Goal: Information Seeking & Learning: Learn about a topic

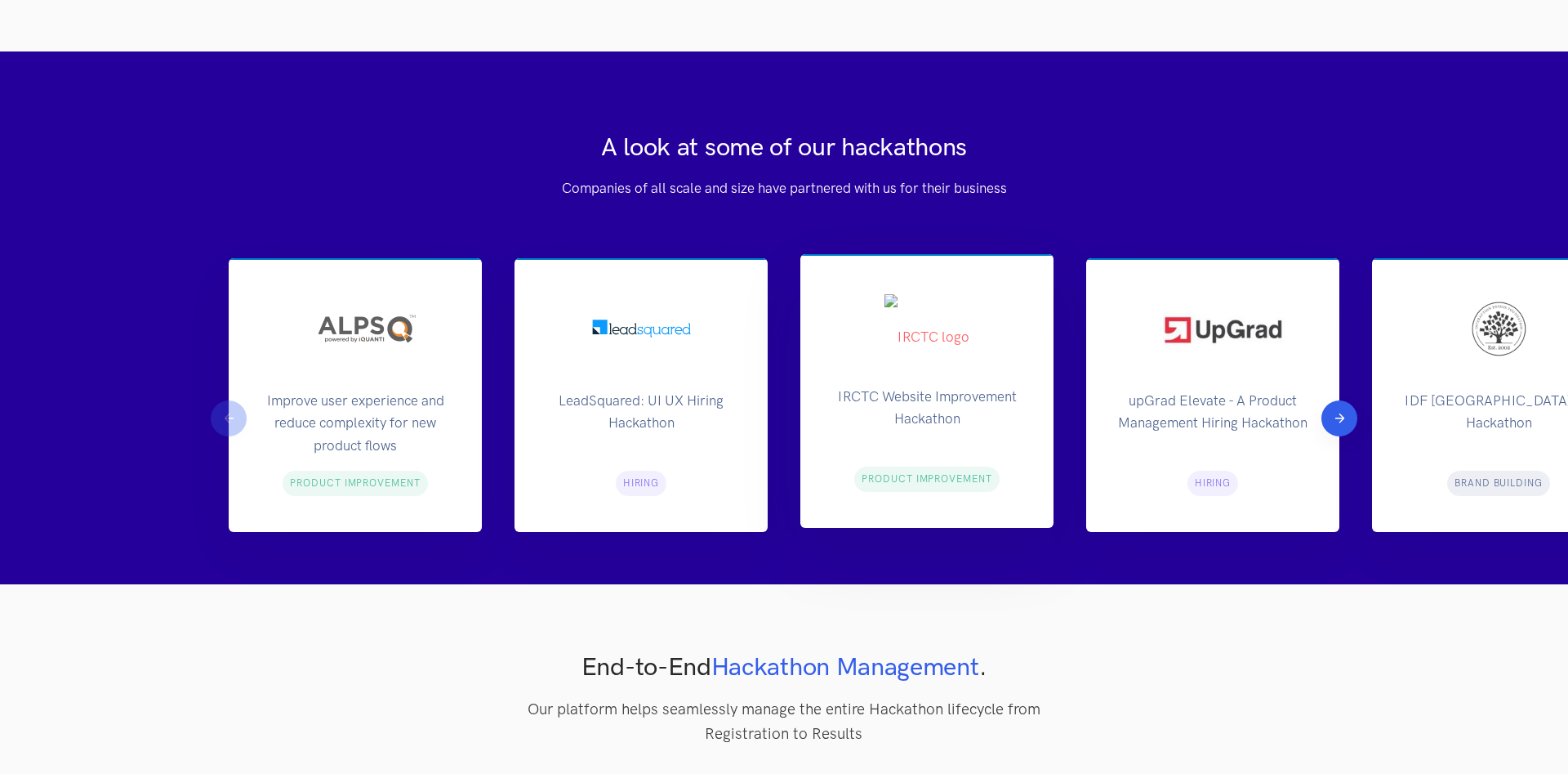
scroll to position [1667, 0]
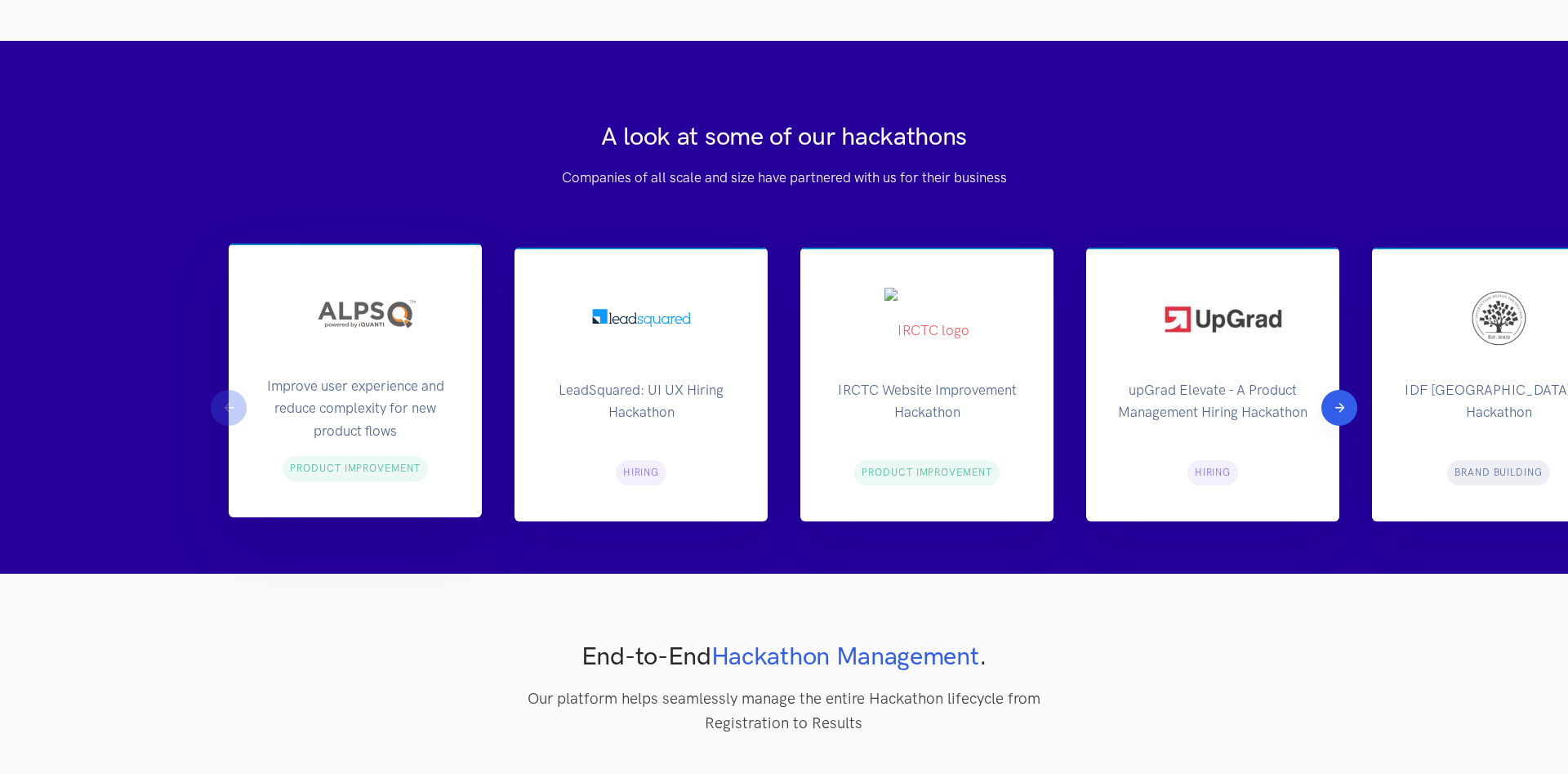
click at [395, 425] on p "Improve user experience and reduce complexity for new product flows" at bounding box center [356, 406] width 201 height 61
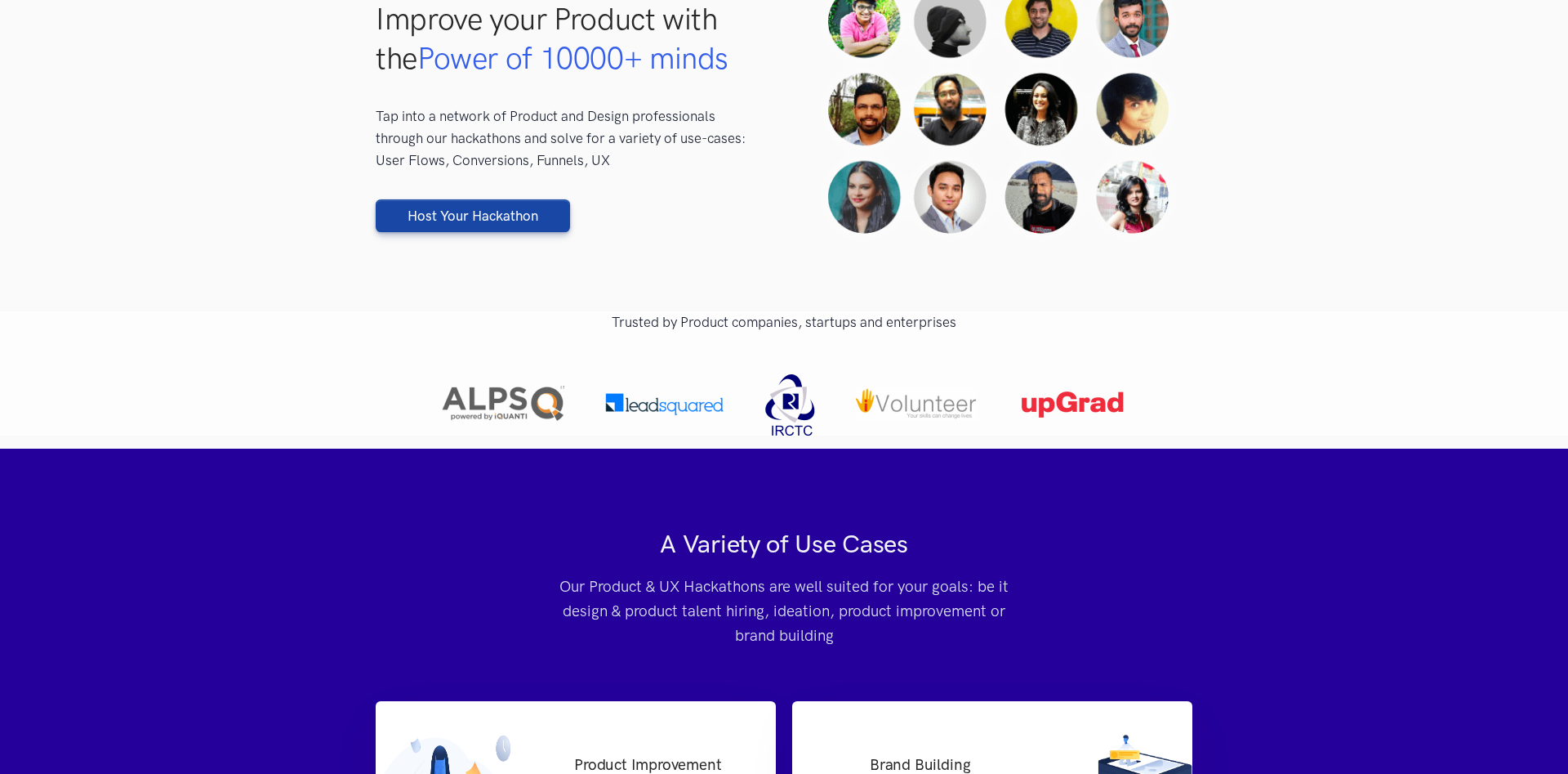
scroll to position [0, 0]
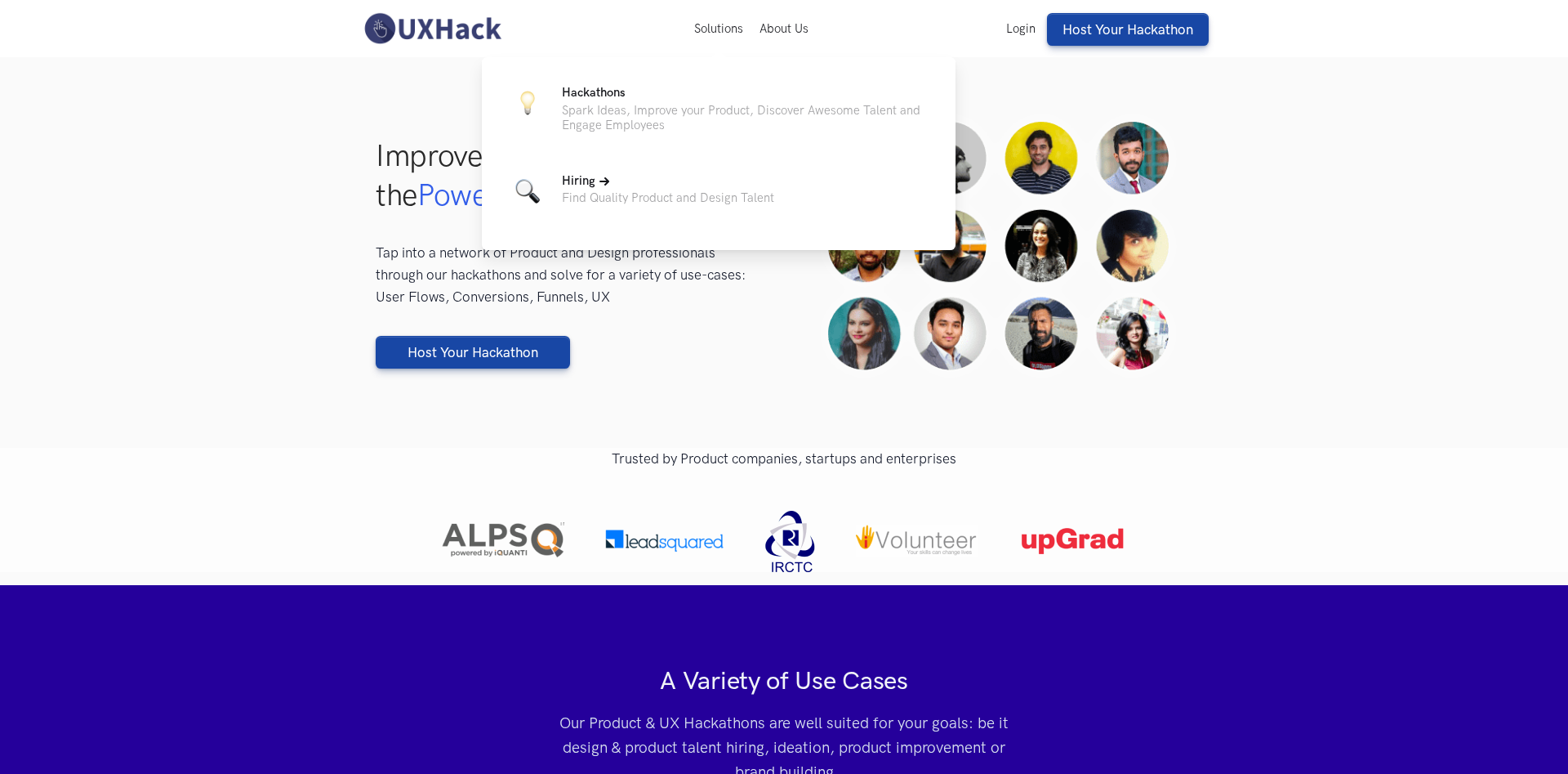
click at [692, 193] on p "Find Quality Product and Design Talent" at bounding box center [668, 198] width 212 height 15
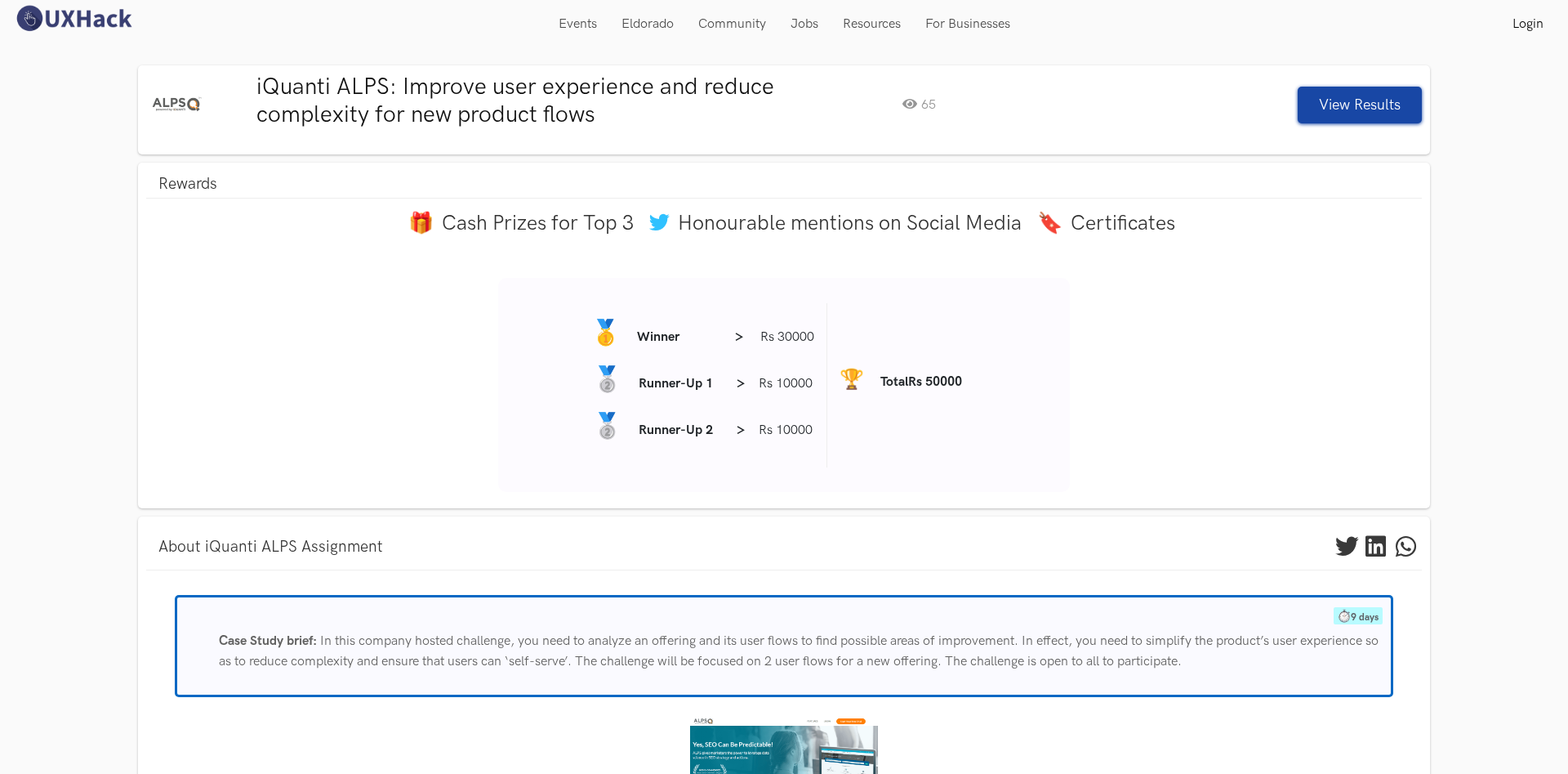
click at [795, 337] on span "Rs 30000" at bounding box center [787, 338] width 54 height 16
click at [723, 341] on span "Winner" at bounding box center [686, 338] width 98 height 19
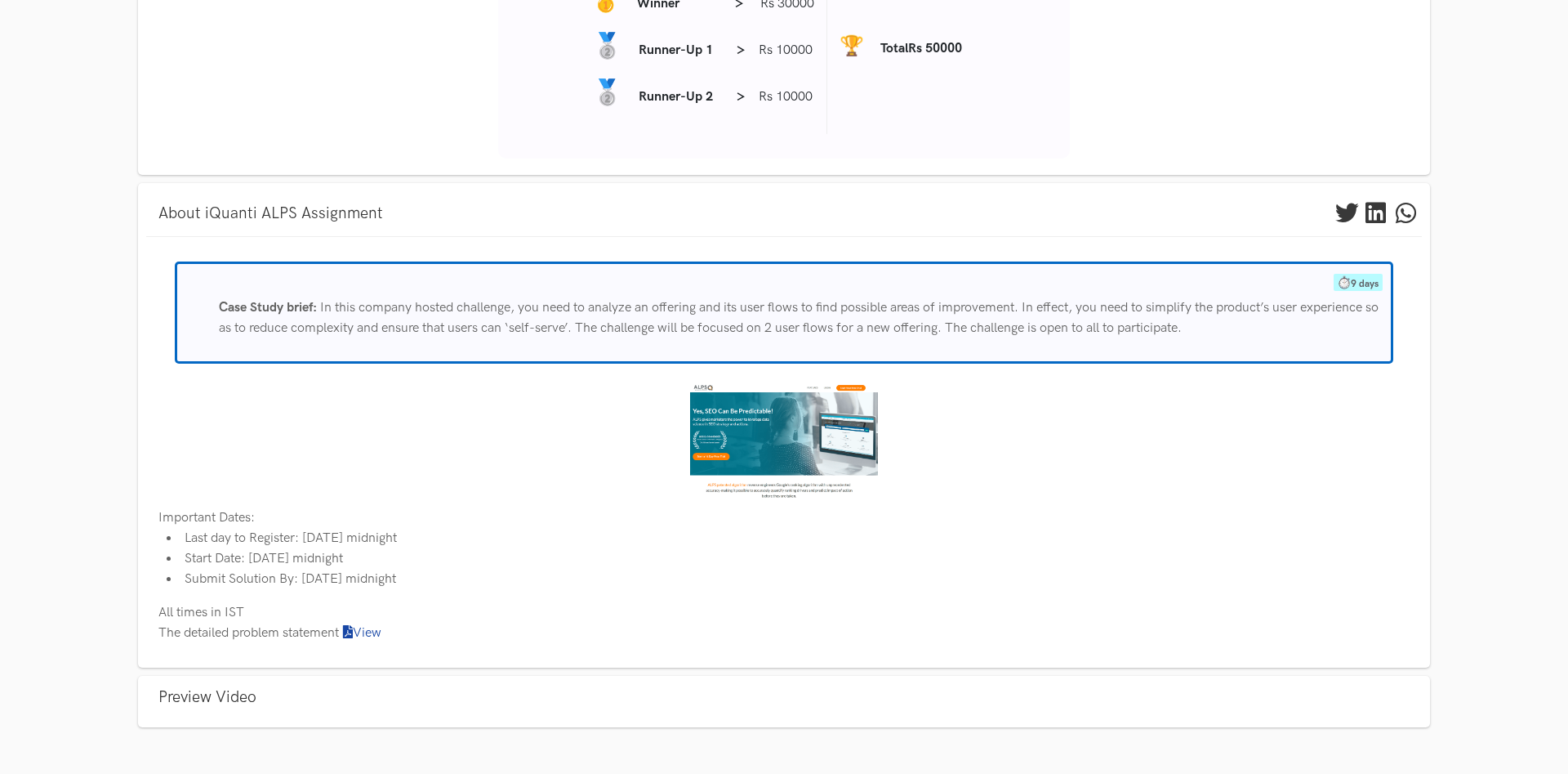
scroll to position [347, 0]
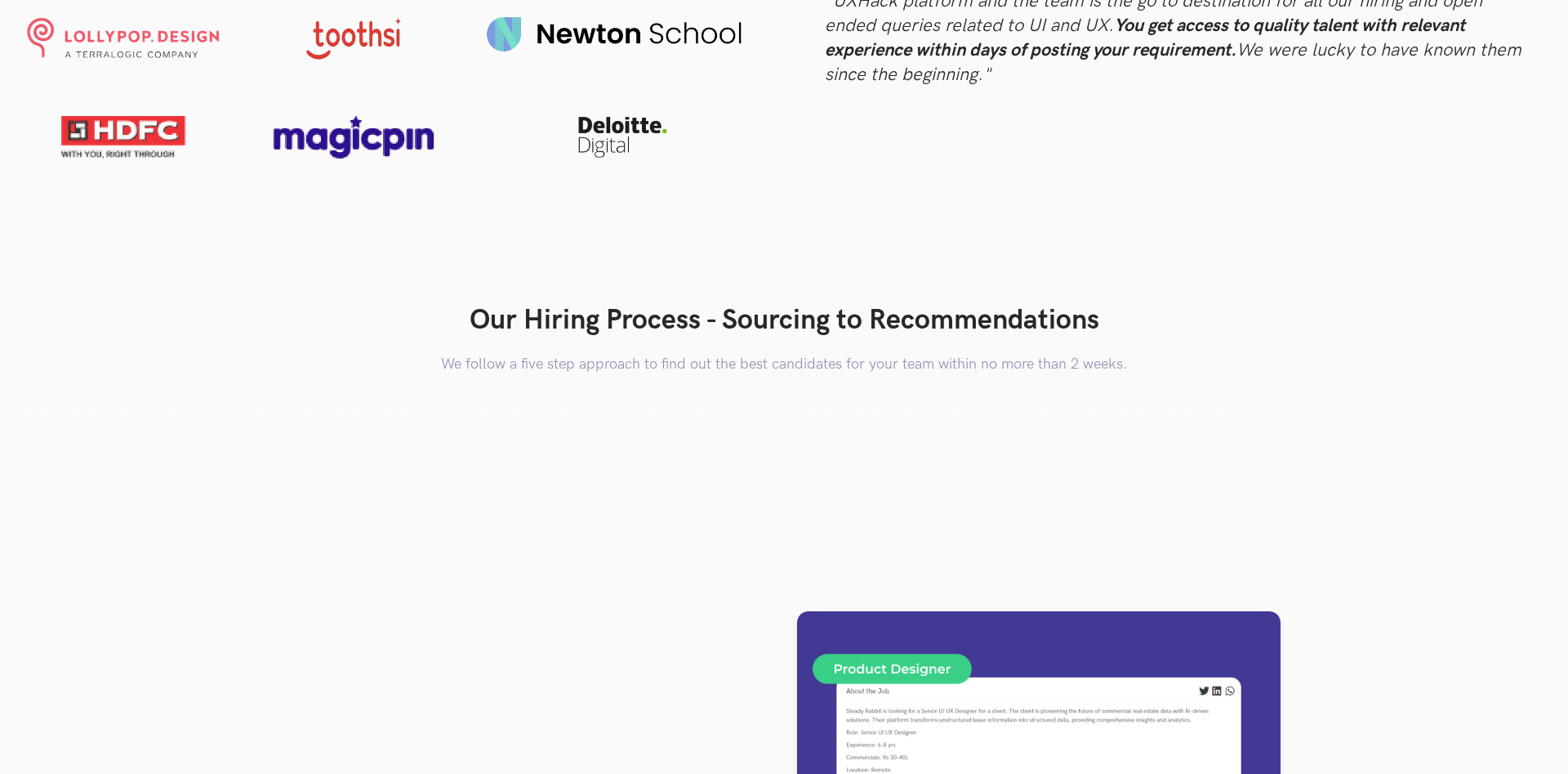
scroll to position [1584, 0]
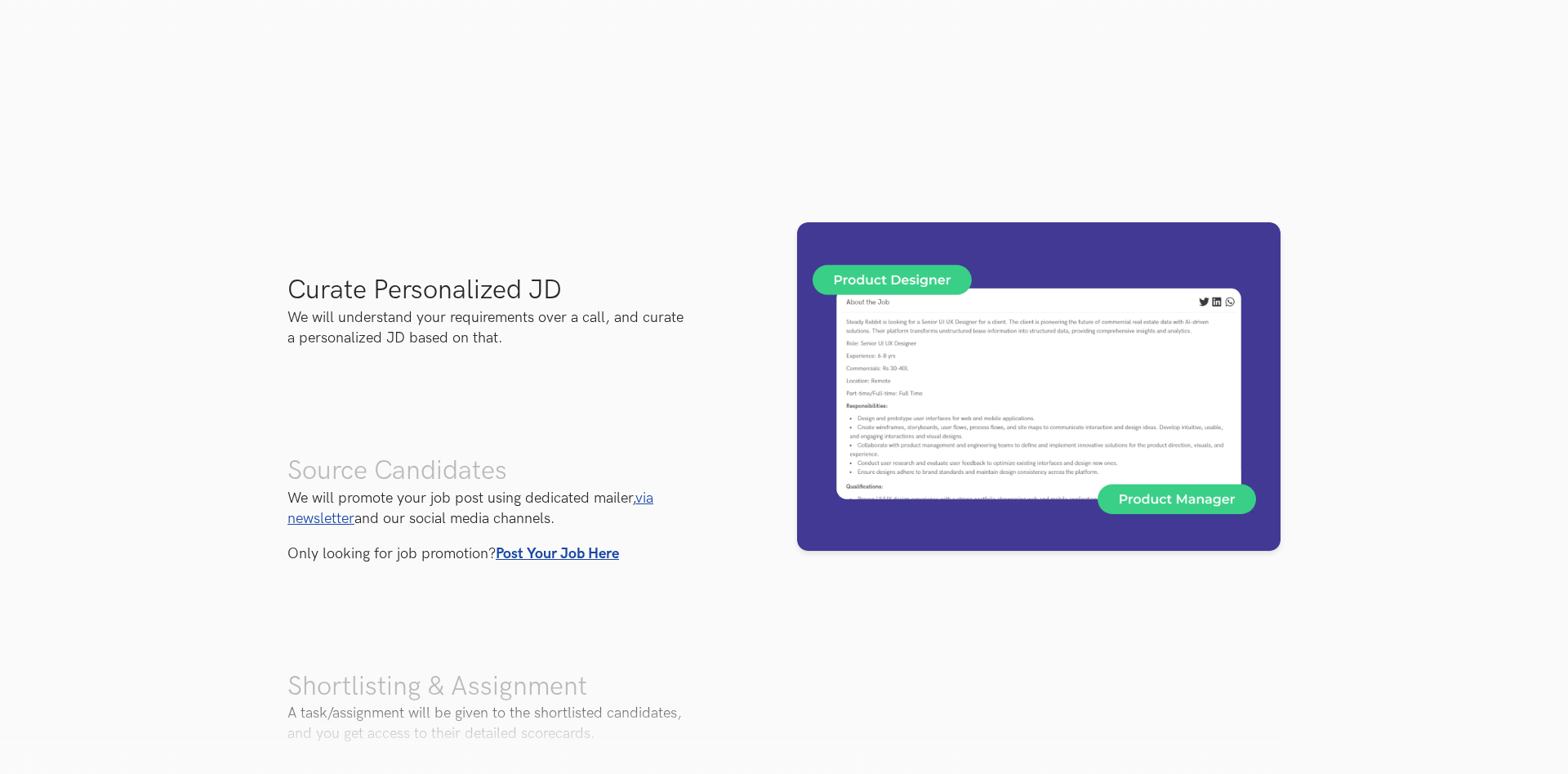
click at [1165, 513] on img at bounding box center [1038, 387] width 483 height 329
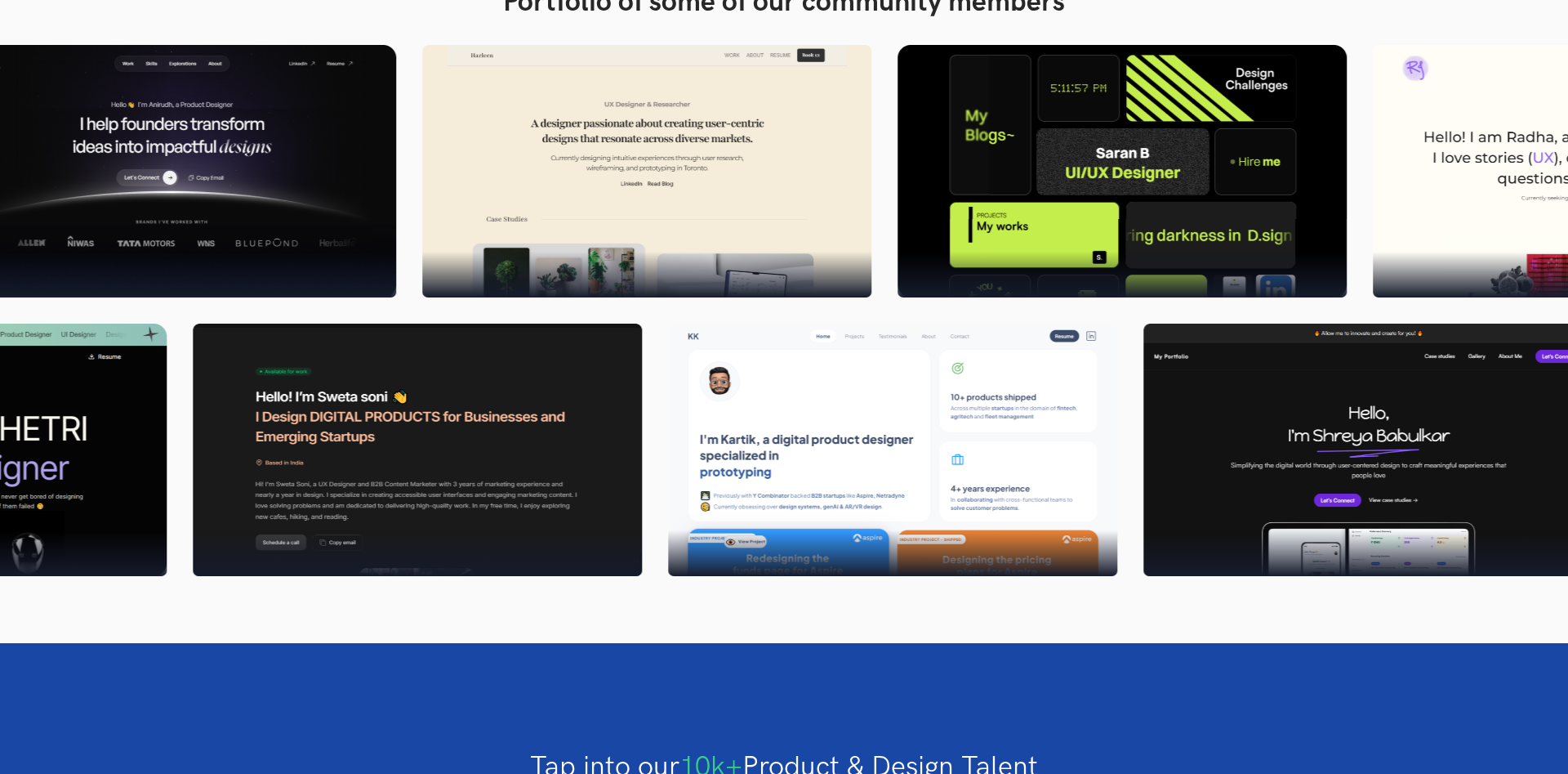
scroll to position [3918, 0]
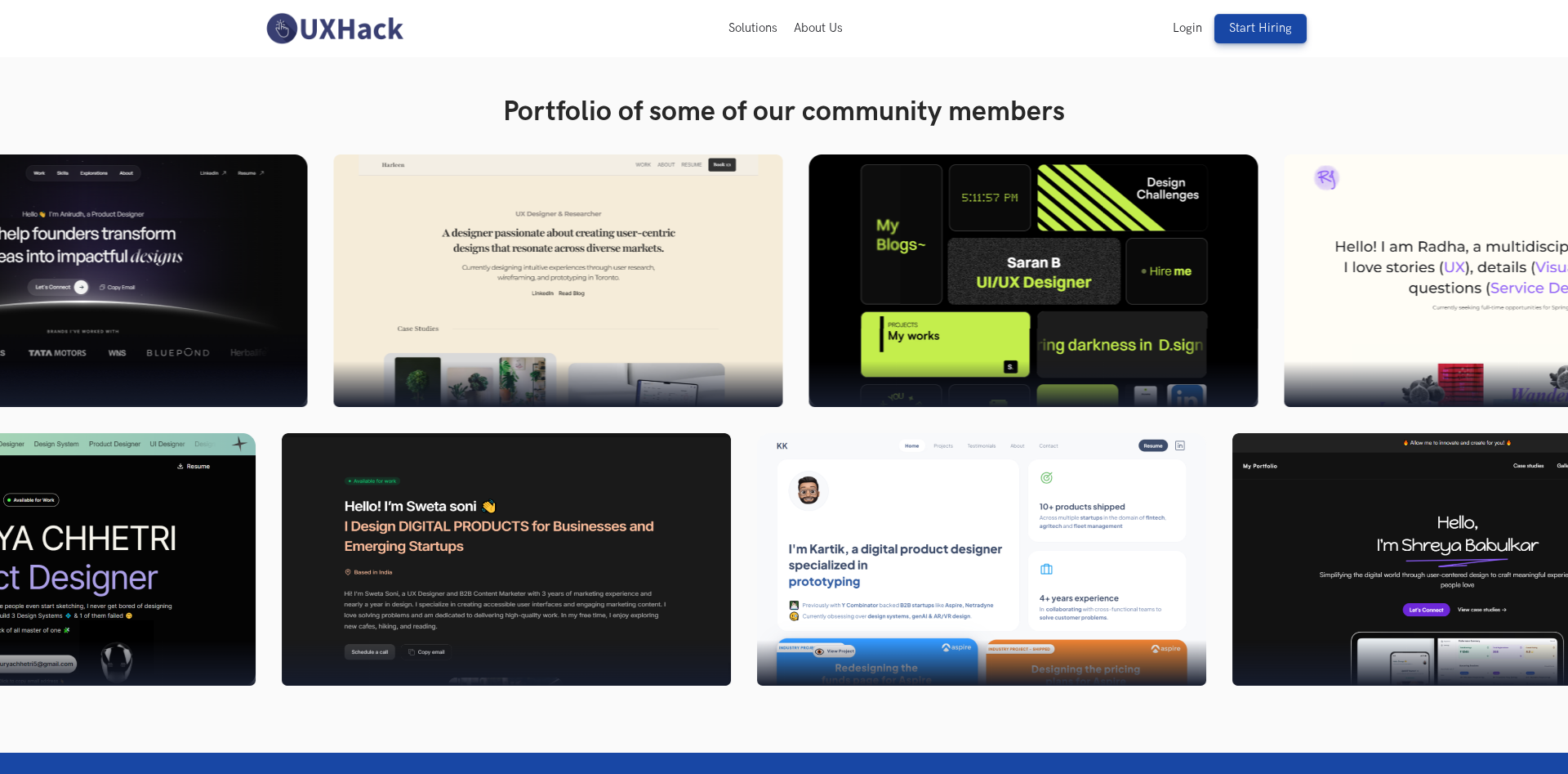
click at [1051, 279] on img at bounding box center [1033, 281] width 449 height 253
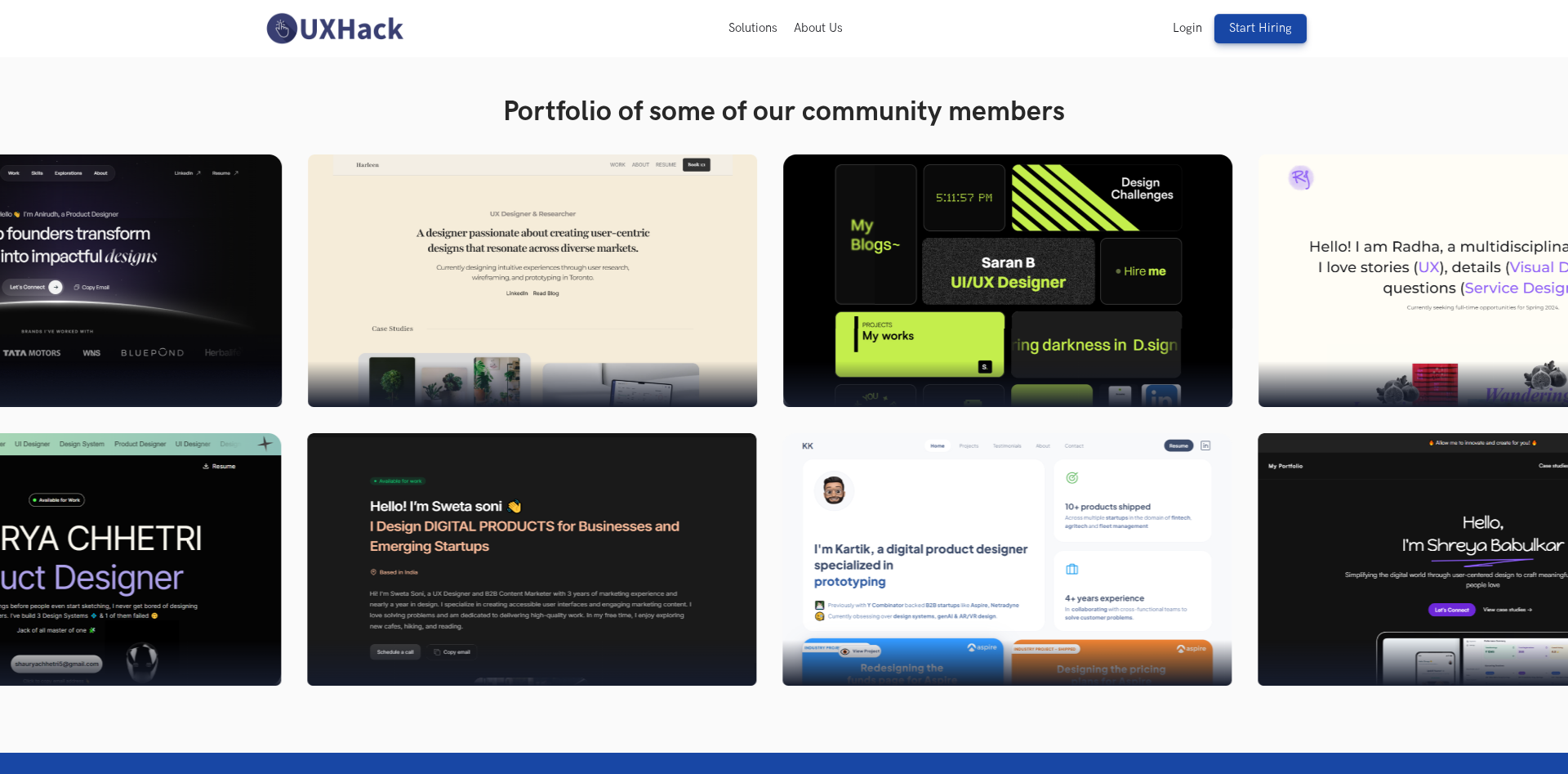
click at [1051, 279] on img at bounding box center [1008, 281] width 449 height 253
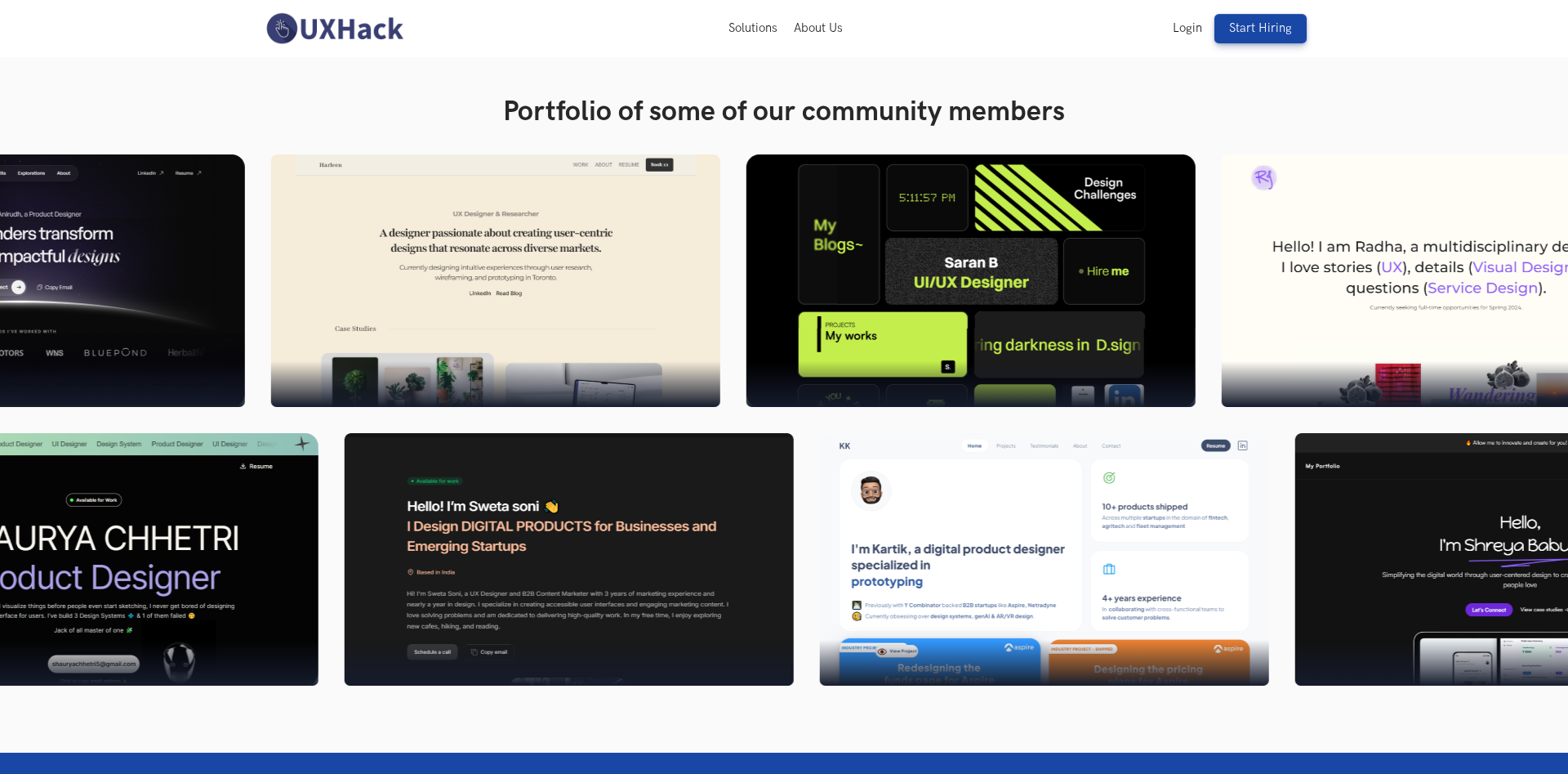
click at [838, 248] on img at bounding box center [971, 281] width 449 height 253
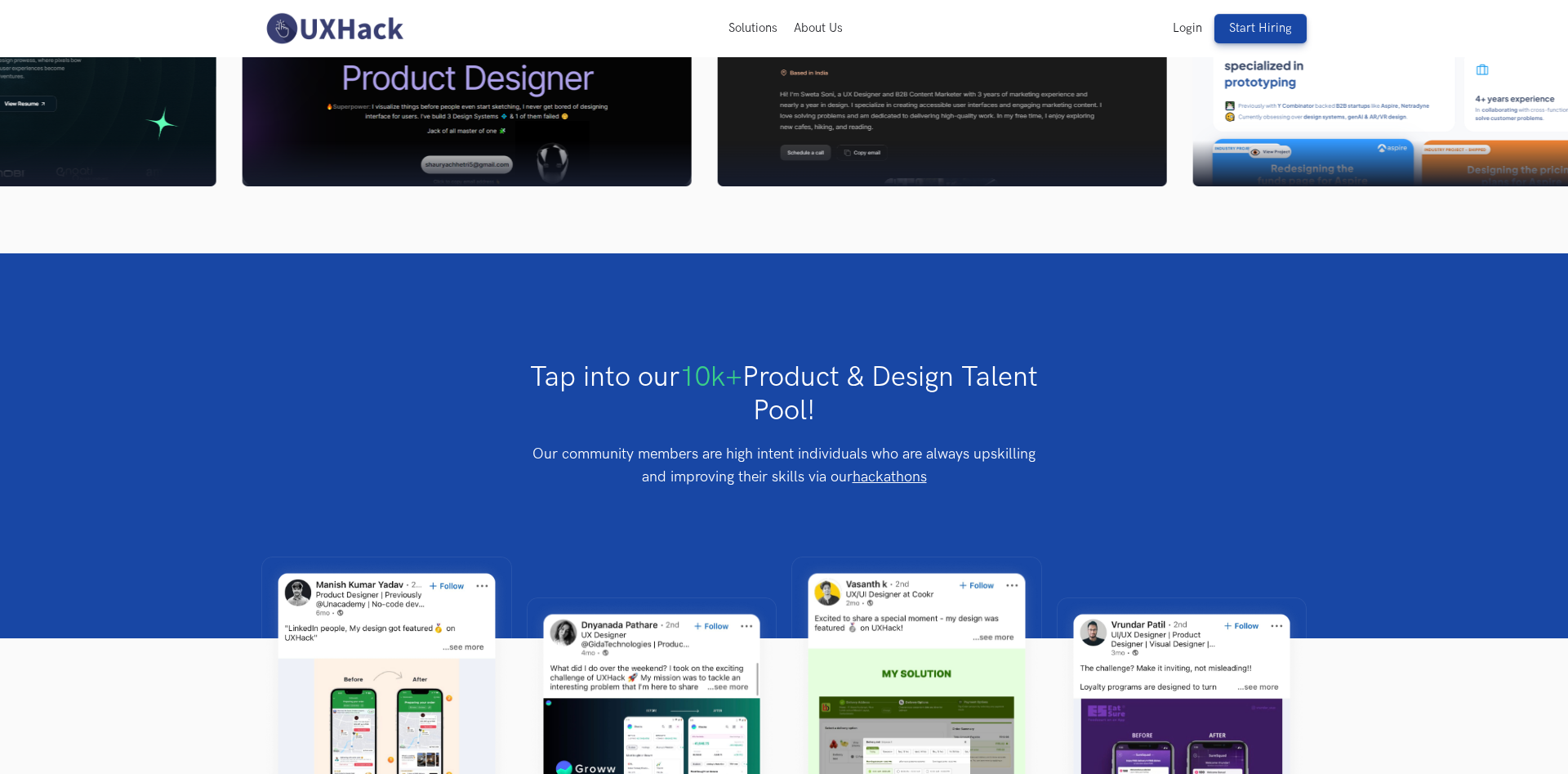
scroll to position [4167, 0]
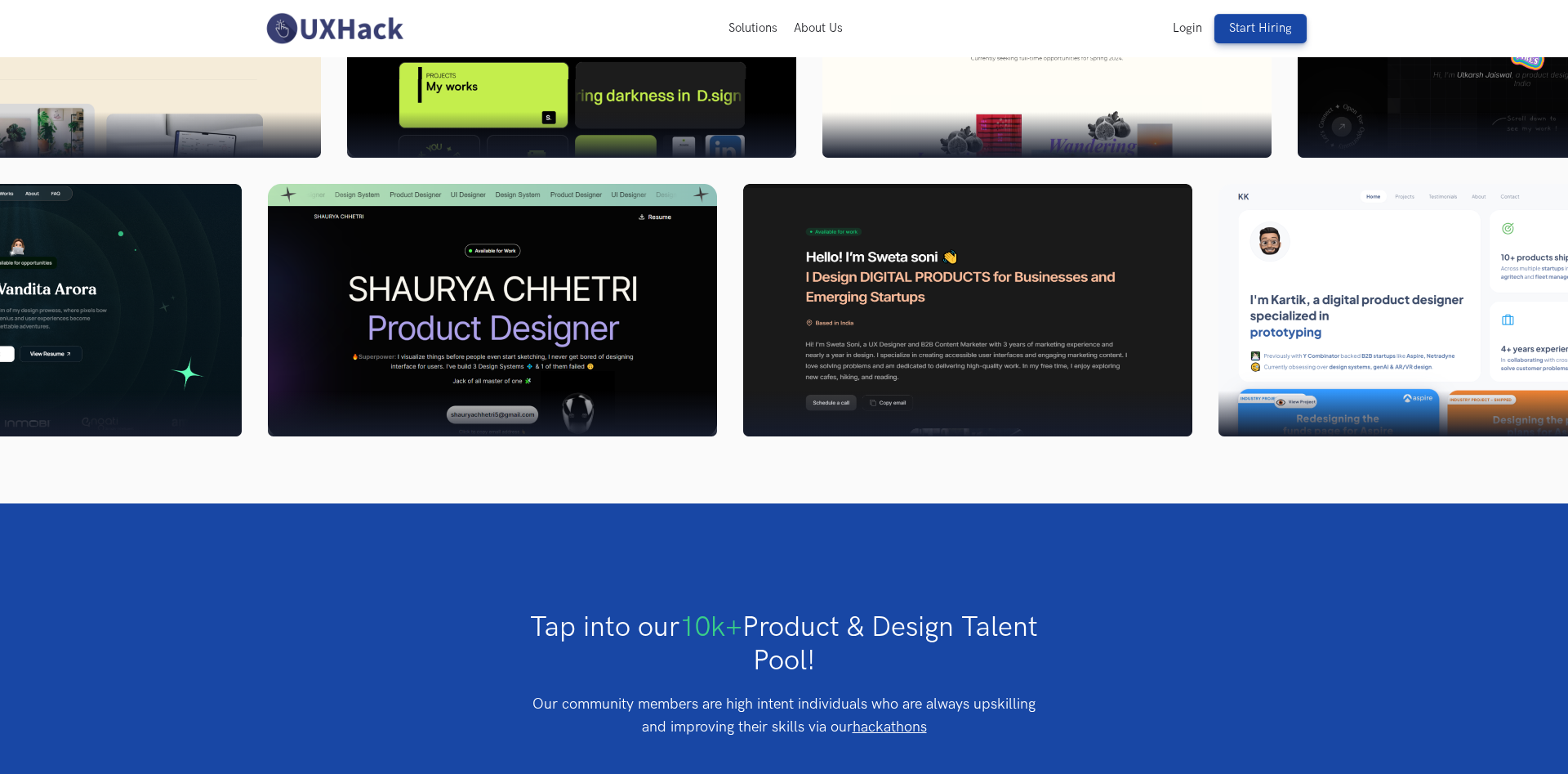
click at [521, 356] on img at bounding box center [493, 310] width 449 height 253
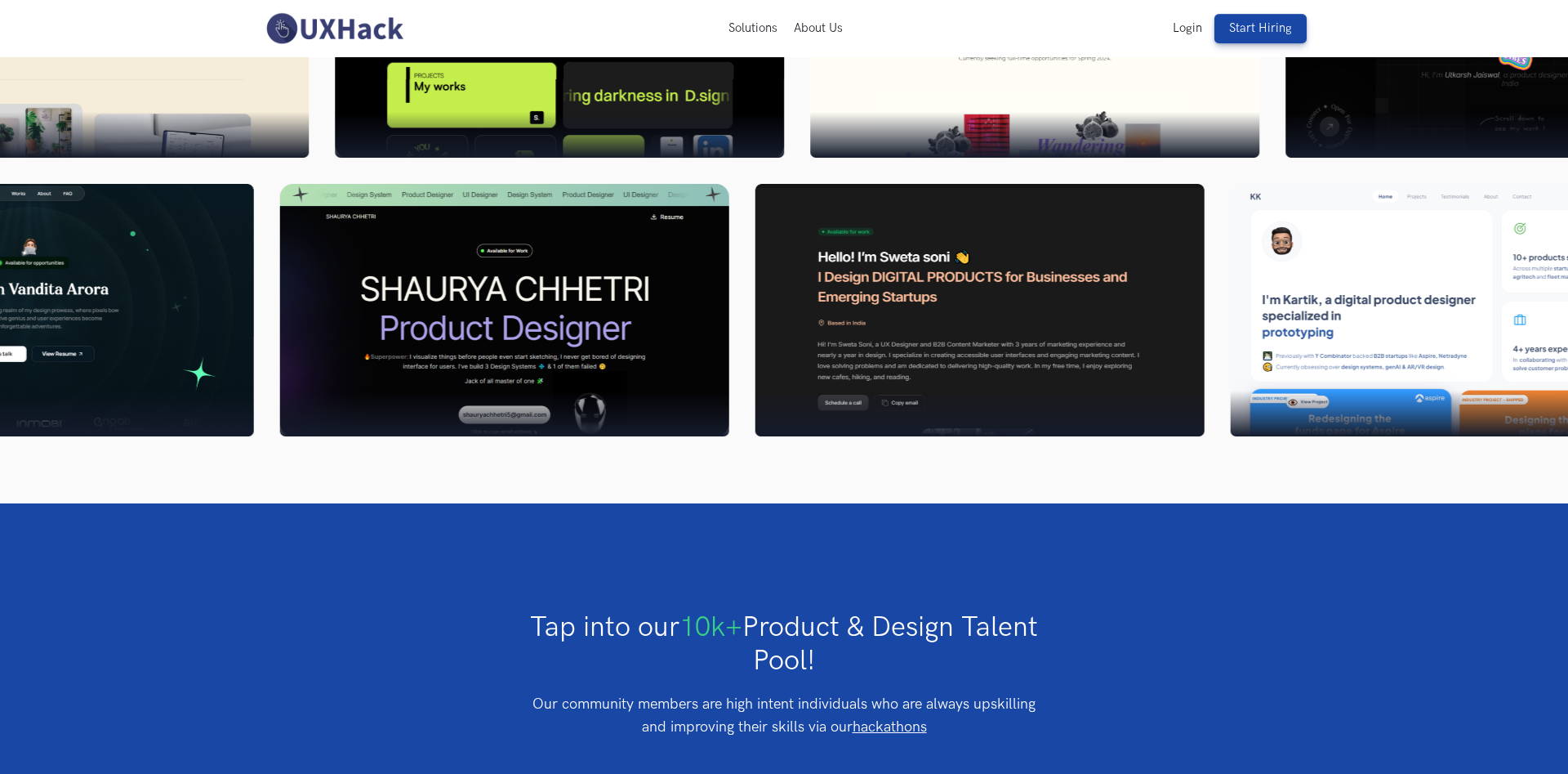
click at [860, 332] on img at bounding box center [980, 310] width 449 height 253
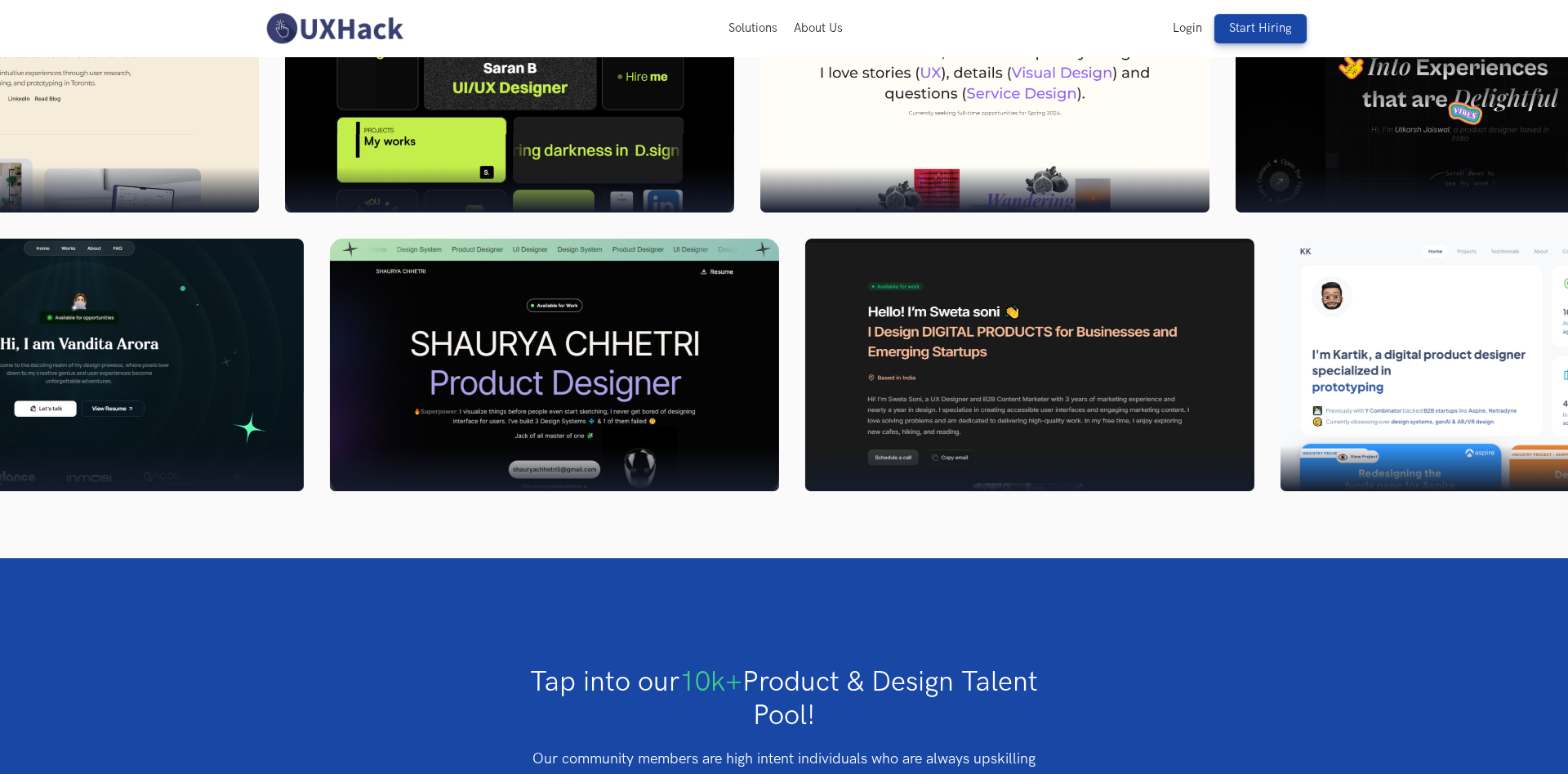
scroll to position [3917, 0]
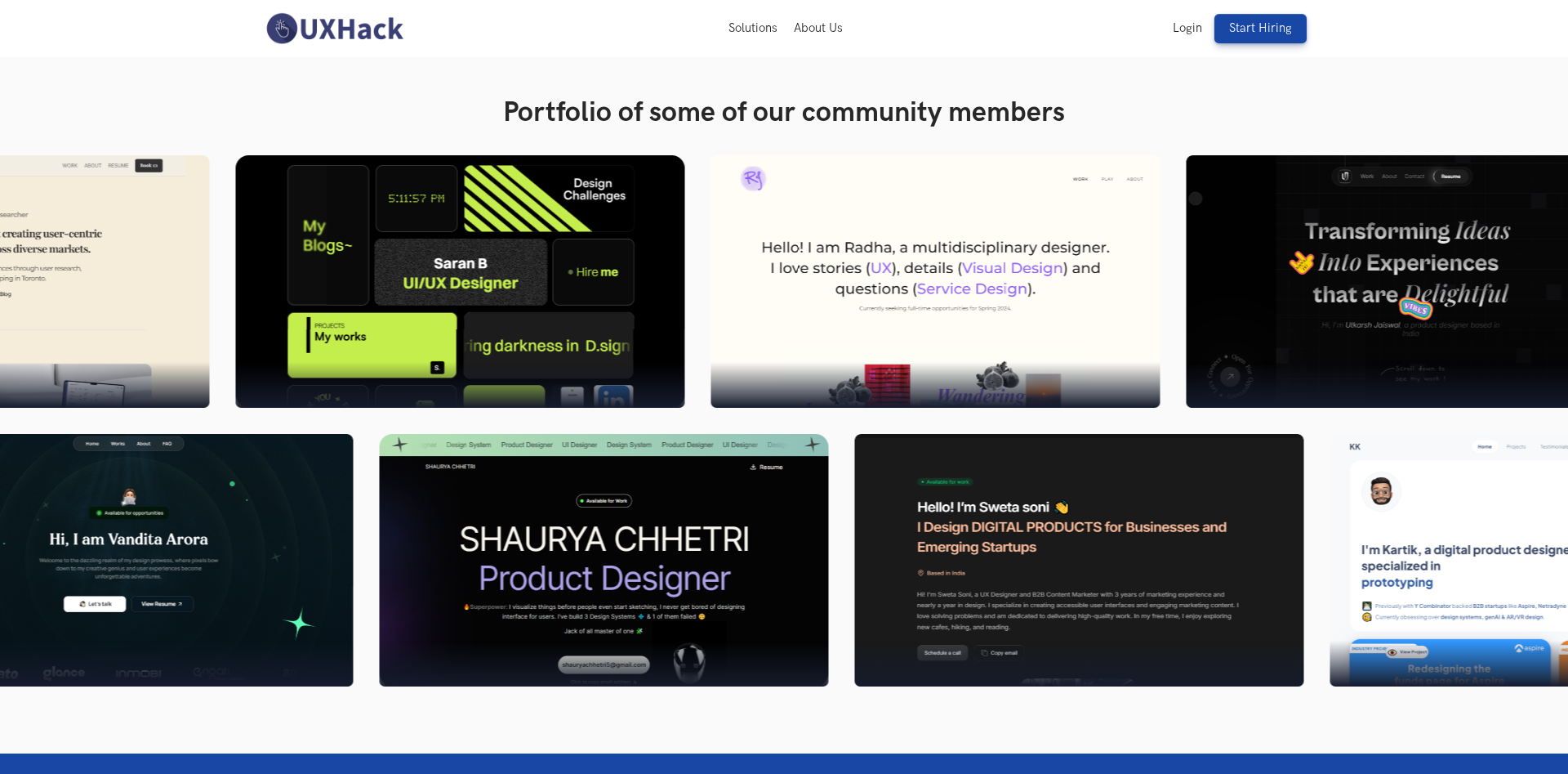
click at [858, 103] on h2 "Portfolio of some of our community members" at bounding box center [784, 112] width 1568 height 33
